Goal: Connect with others: Establish contact or relationships with other users

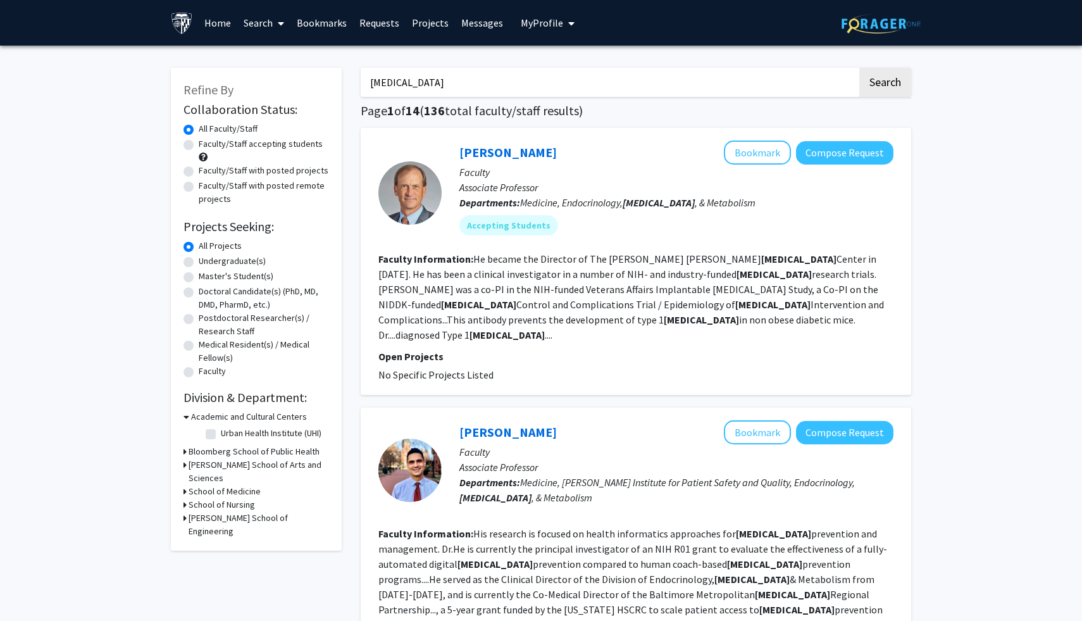
drag, startPoint x: 426, startPoint y: 84, endPoint x: 339, endPoint y: 74, distance: 87.2
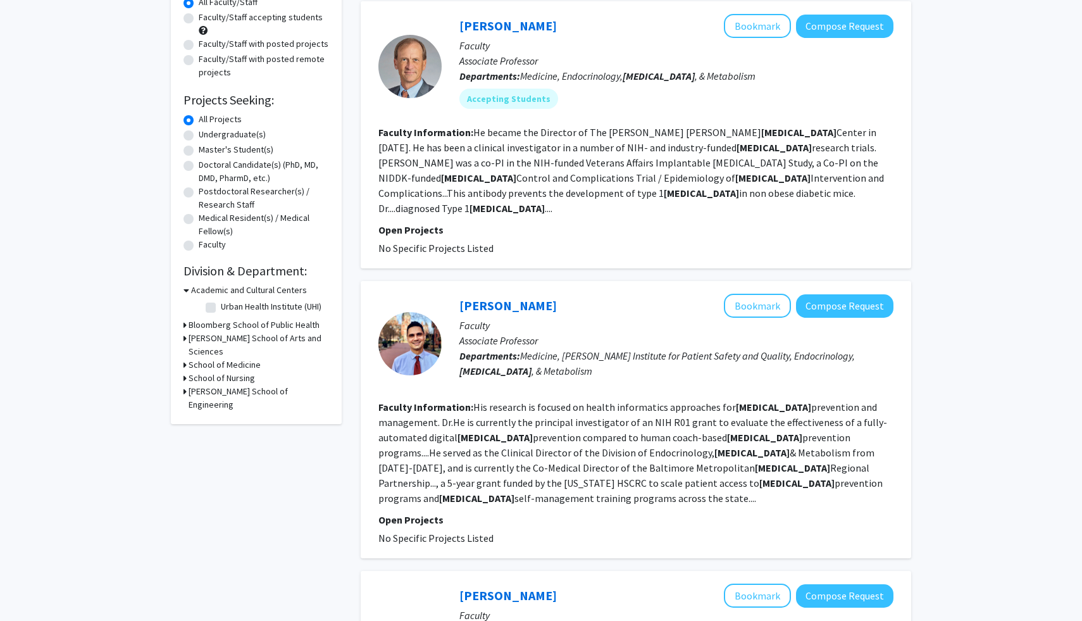
scroll to position [134, 0]
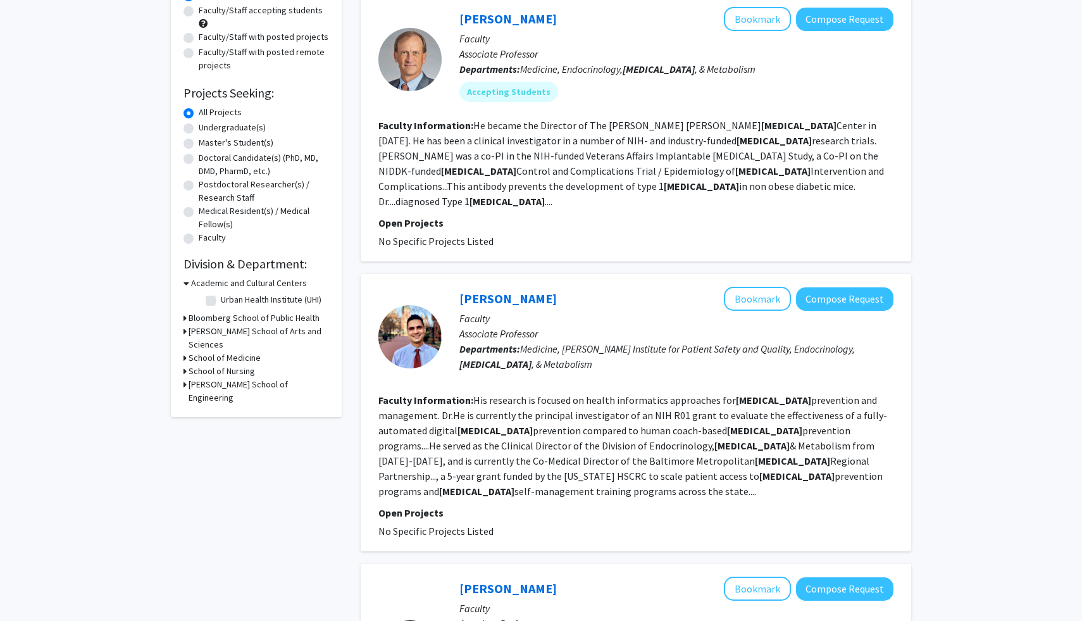
click at [532, 291] on link "[PERSON_NAME]" at bounding box center [508, 299] width 97 height 16
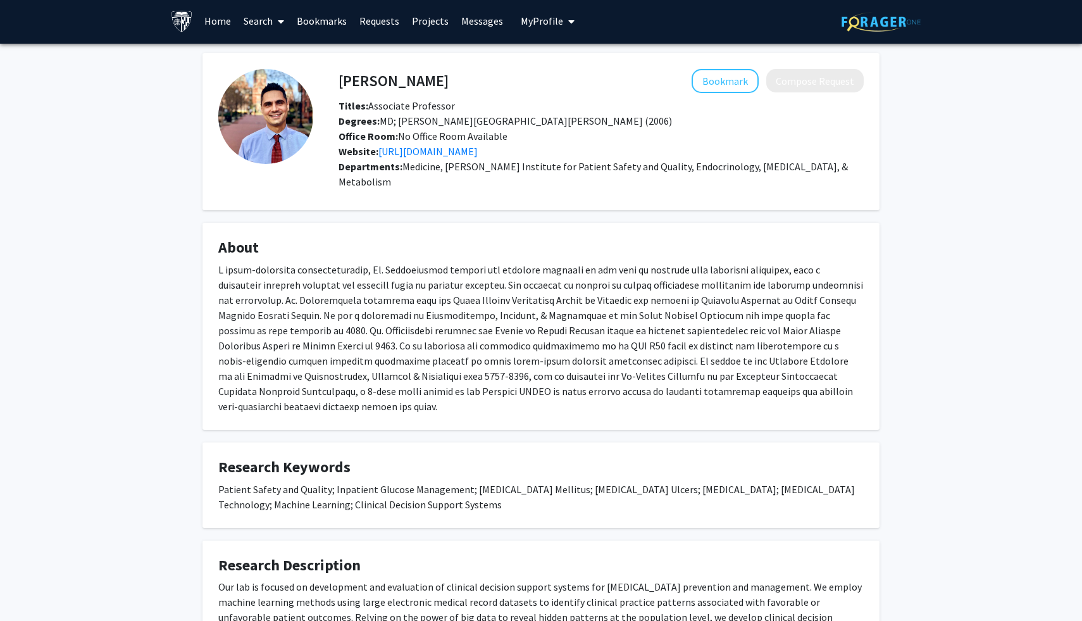
scroll to position [1, 0]
click at [478, 149] on link "[URL][DOMAIN_NAME]" at bounding box center [428, 152] width 99 height 13
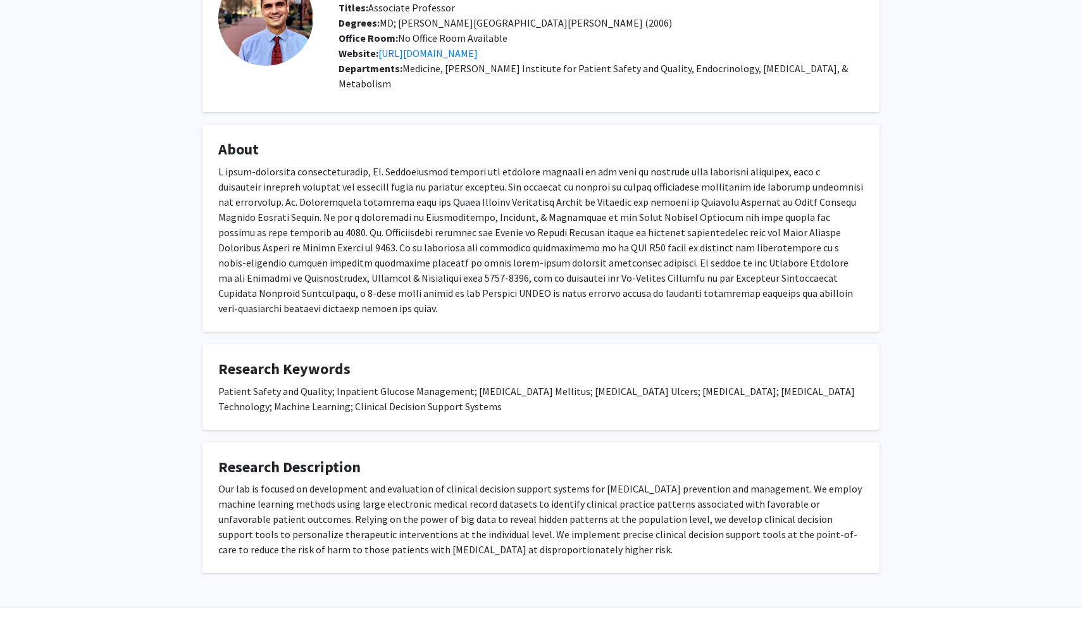
scroll to position [101, 0]
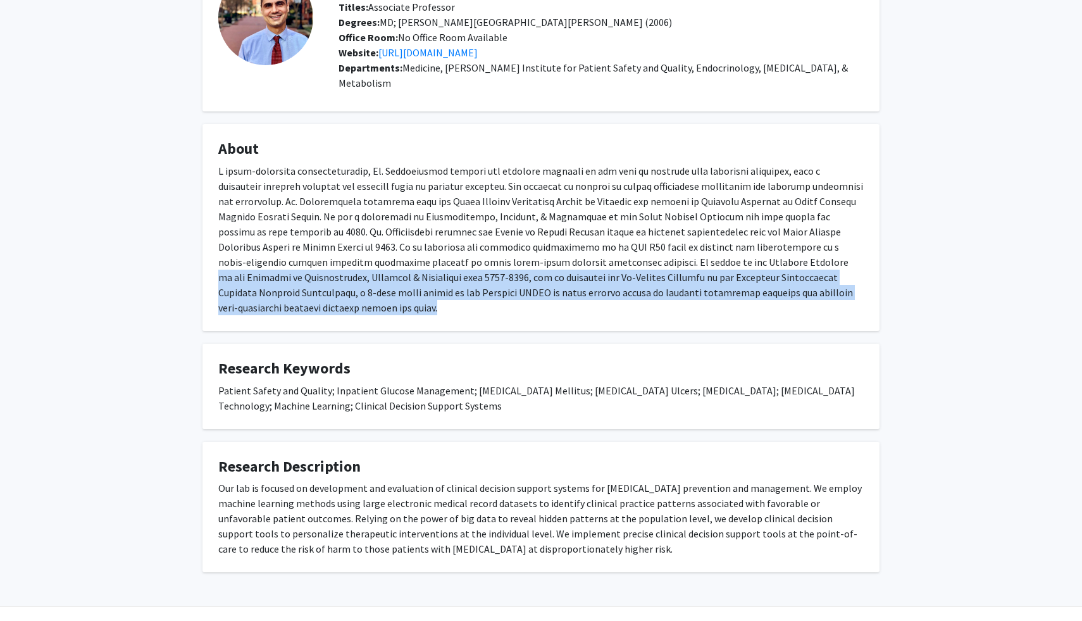
drag, startPoint x: 741, startPoint y: 276, endPoint x: 577, endPoint y: 241, distance: 167.7
click at [577, 241] on div at bounding box center [541, 239] width 646 height 152
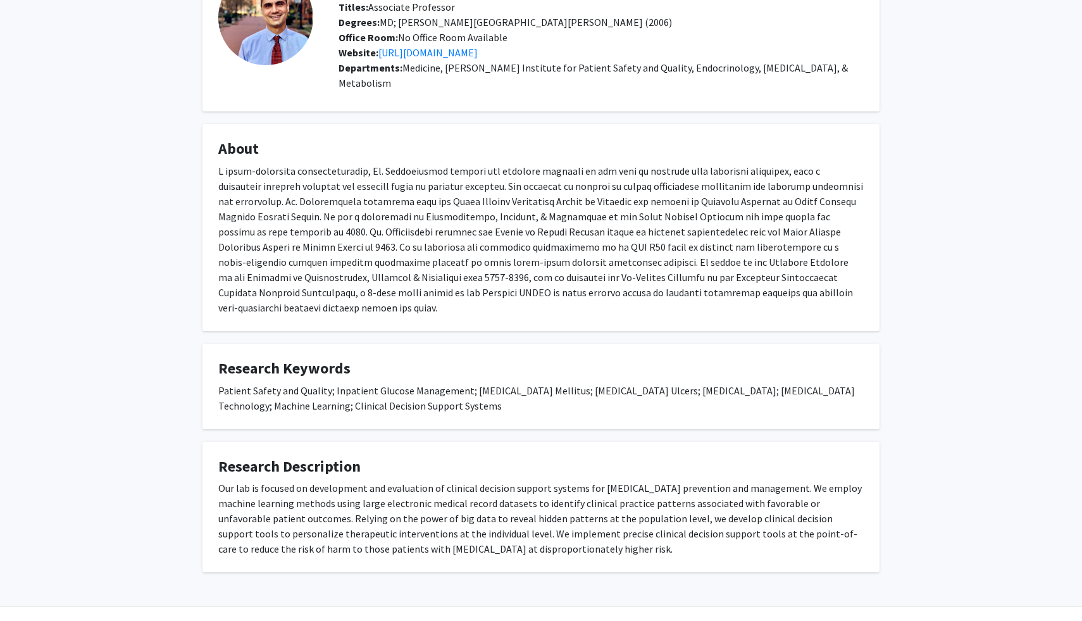
click at [655, 285] on fg-card "About" at bounding box center [541, 227] width 677 height 207
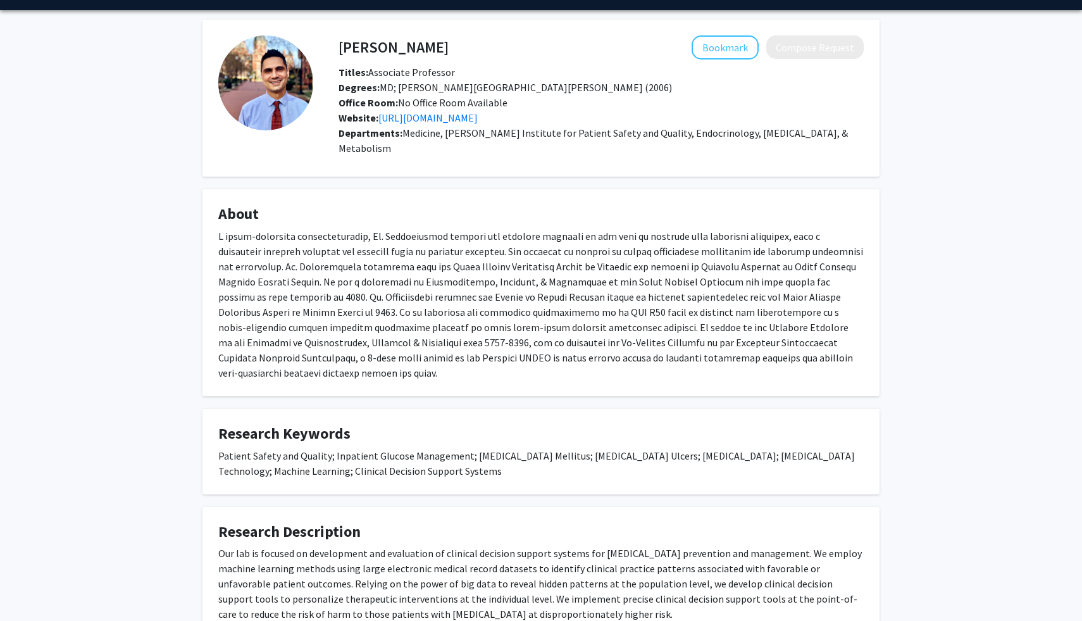
scroll to position [34, 0]
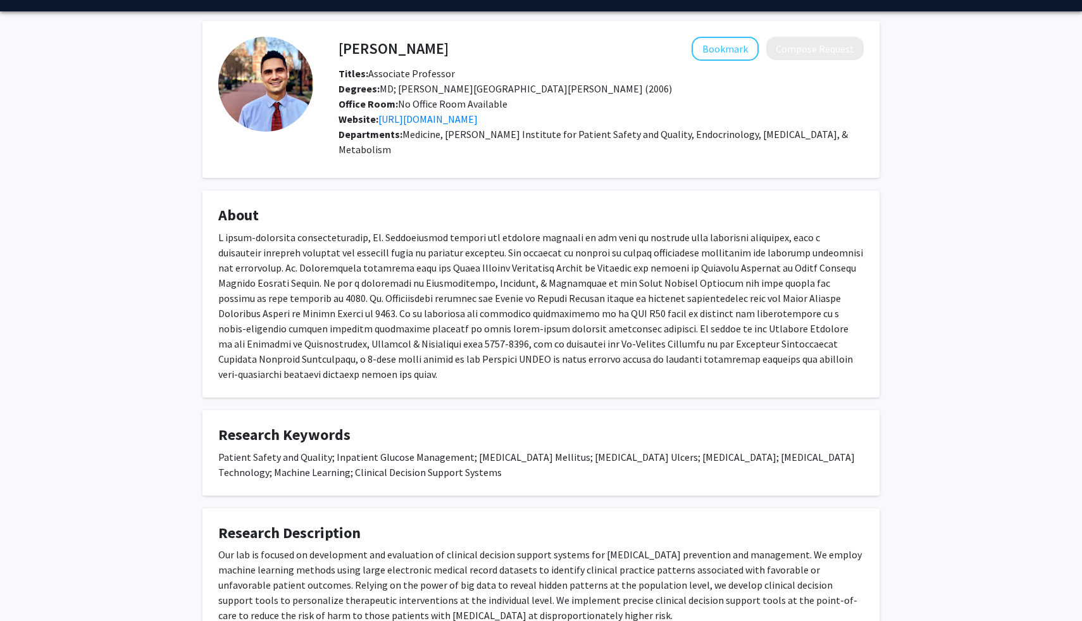
click at [430, 42] on h4 "[PERSON_NAME]" at bounding box center [394, 48] width 110 height 23
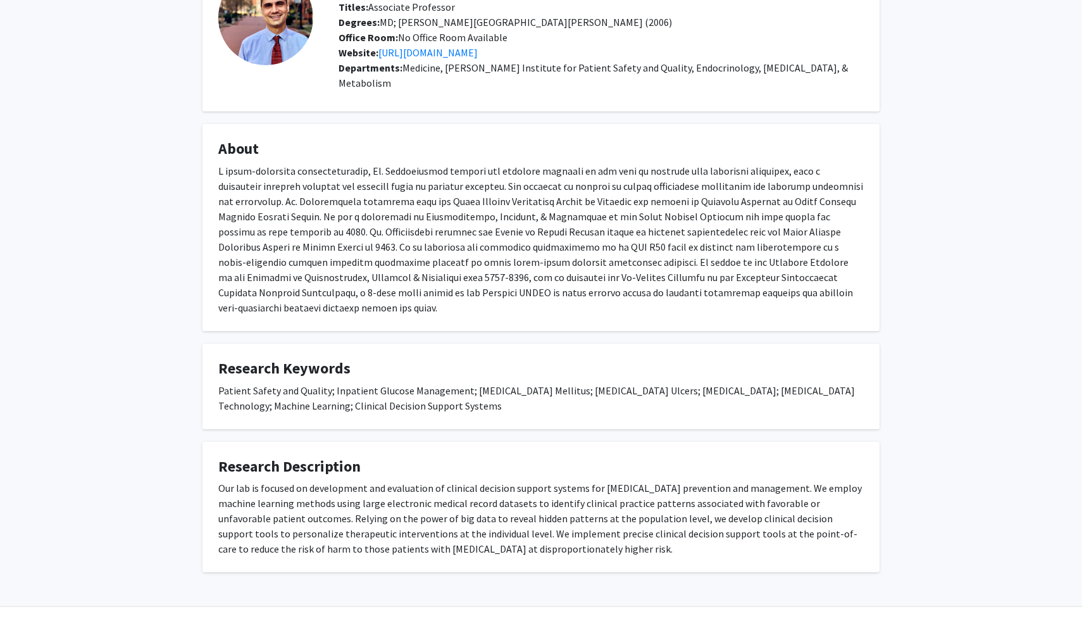
scroll to position [0, 0]
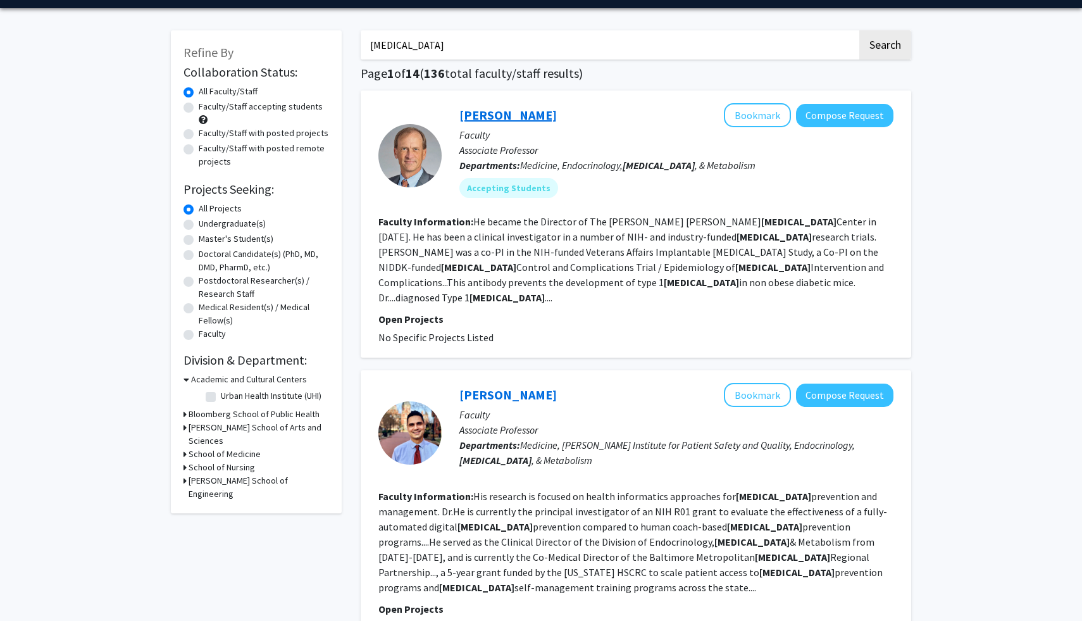
scroll to position [51, 0]
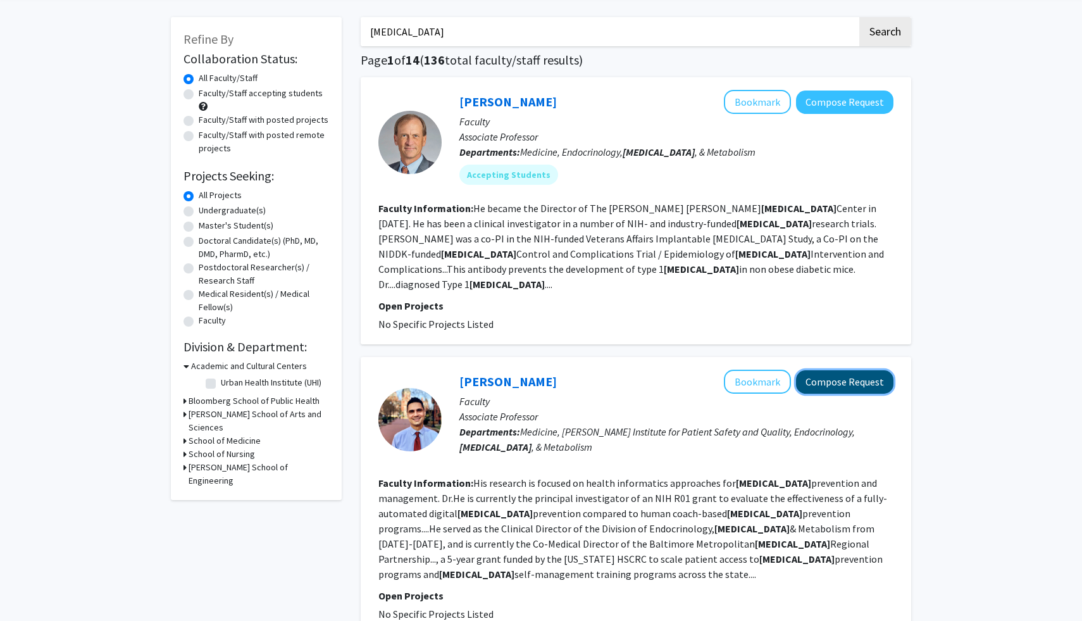
click at [817, 370] on button "Compose Request" at bounding box center [844, 381] width 97 height 23
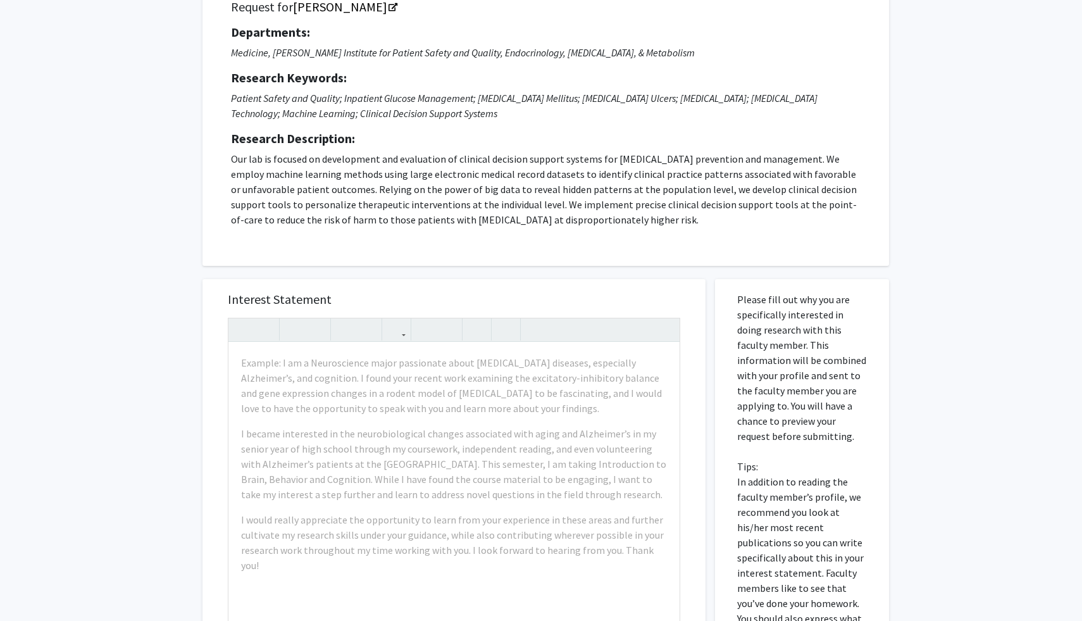
scroll to position [104, 0]
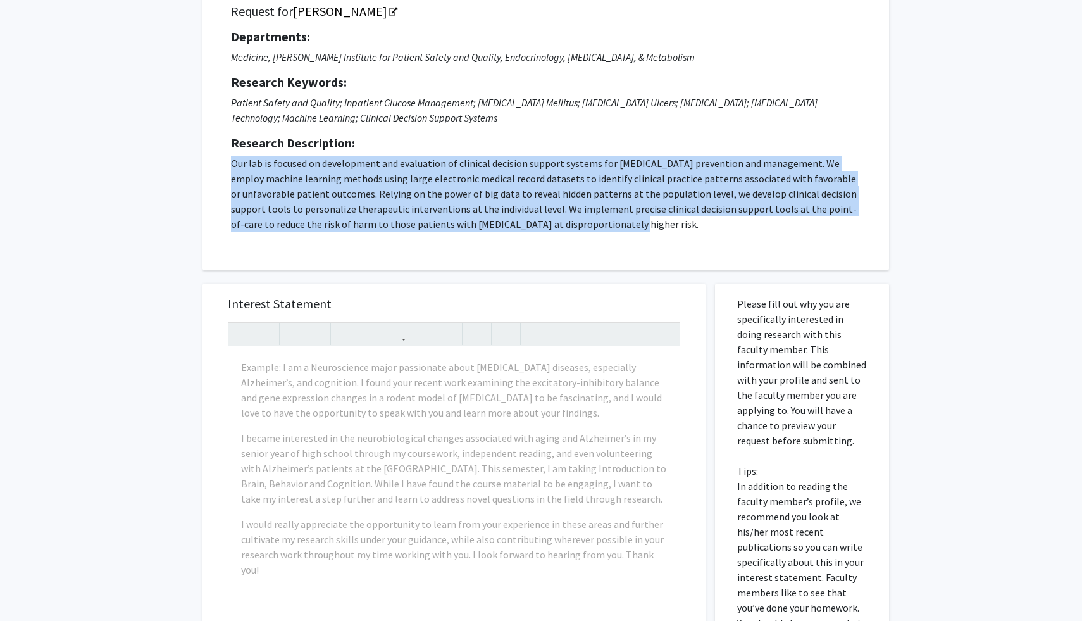
drag, startPoint x: 605, startPoint y: 223, endPoint x: 225, endPoint y: 167, distance: 384.6
click at [225, 167] on div "Request for [PERSON_NAME] Departments: Medicine, [PERSON_NAME] Institute for Pa…" at bounding box center [545, 122] width 655 height 263
click at [336, 202] on p "Our lab is focused on development and evaluation of clinical decision support s…" at bounding box center [546, 194] width 630 height 76
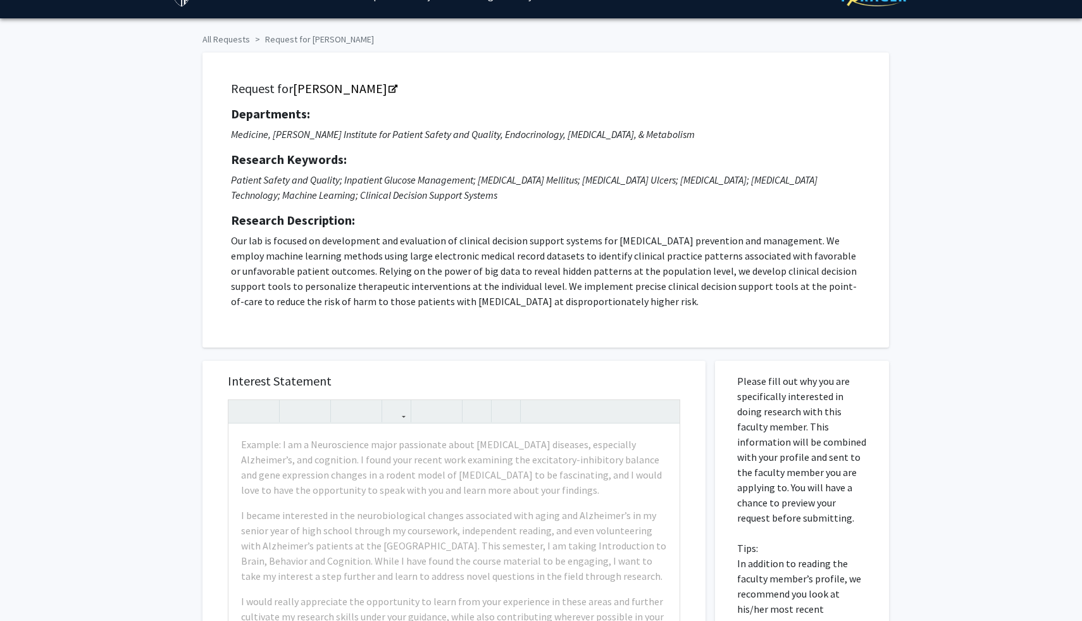
scroll to position [0, 0]
